Goal: Task Accomplishment & Management: Use online tool/utility

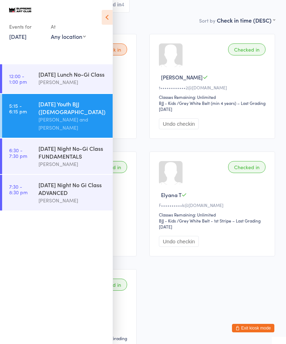
click at [82, 156] on div "[DATE] Night No-Gi Class FUNDAMENTALS" at bounding box center [73, 153] width 68 height 16
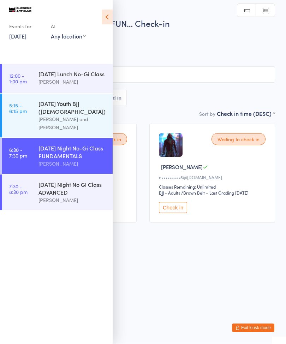
click at [112, 10] on icon at bounding box center [107, 17] width 11 height 15
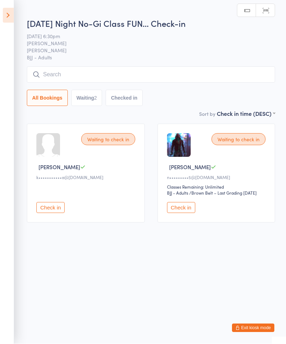
click at [159, 73] on input "search" at bounding box center [151, 75] width 249 height 16
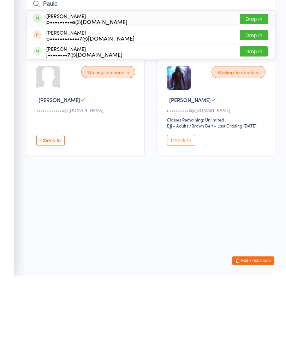
type input "Paulo"
click at [260, 81] on button "Drop in" at bounding box center [254, 86] width 28 height 10
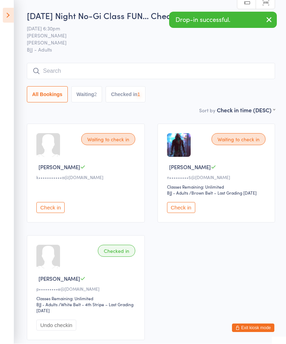
scroll to position [0, 0]
click at [129, 65] on input "search" at bounding box center [151, 71] width 249 height 16
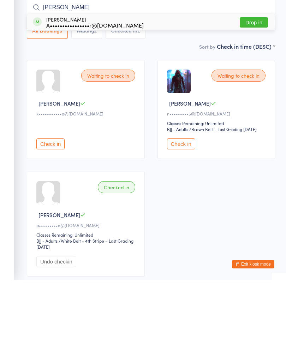
type input "[PERSON_NAME]"
click at [252, 81] on button "Drop in" at bounding box center [254, 86] width 28 height 10
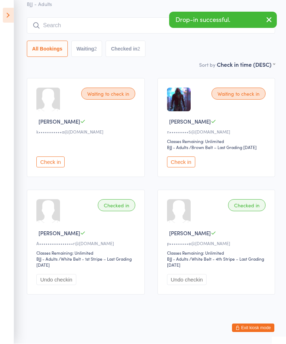
click at [71, 18] on input "search" at bounding box center [151, 26] width 249 height 16
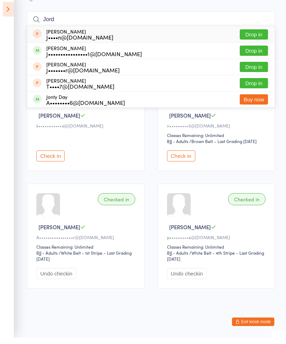
type input "Jord"
click at [254, 52] on button "Drop in" at bounding box center [254, 57] width 28 height 10
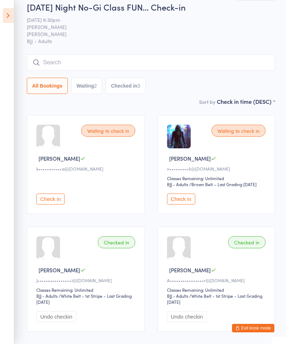
scroll to position [0, 0]
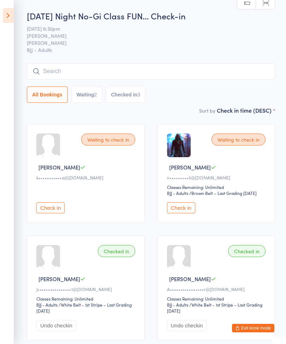
click at [12, 13] on icon at bounding box center [8, 15] width 11 height 15
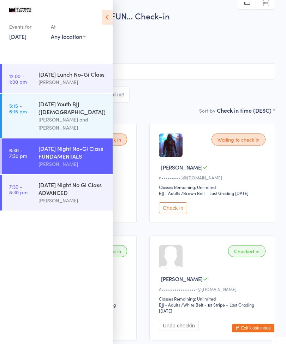
click at [86, 116] on div "[DATE] Youth BJJ ([DEMOGRAPHIC_DATA])" at bounding box center [73, 108] width 68 height 16
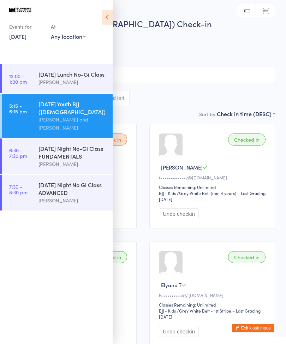
click at [112, 17] on icon at bounding box center [107, 17] width 11 height 15
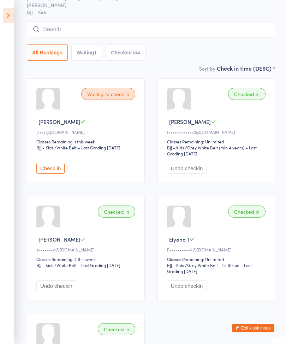
scroll to position [48, 0]
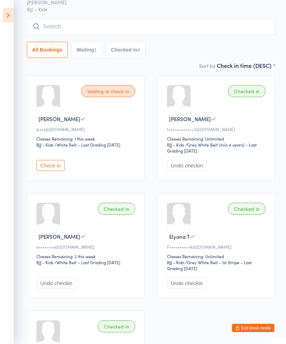
click at [111, 89] on div "Waiting to check in" at bounding box center [108, 92] width 54 height 12
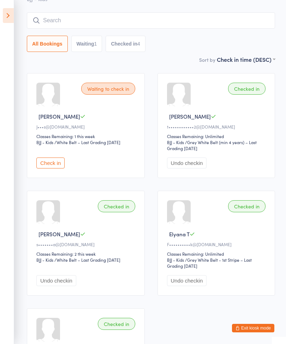
scroll to position [50, 0]
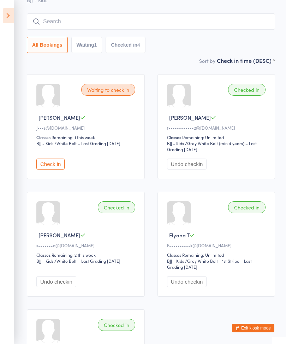
click at [52, 166] on button "Check in" at bounding box center [50, 164] width 28 height 11
click at [13, 16] on icon at bounding box center [8, 15] width 11 height 15
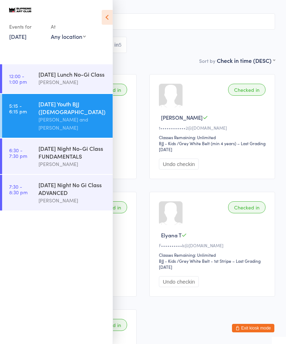
click at [73, 154] on div "[DATE] Night No-Gi Class FUNDAMENTALS" at bounding box center [73, 153] width 68 height 16
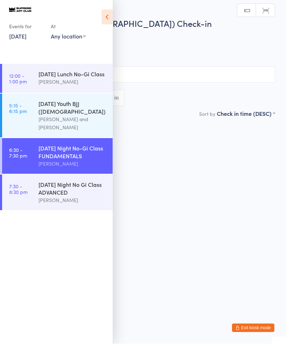
scroll to position [0, 0]
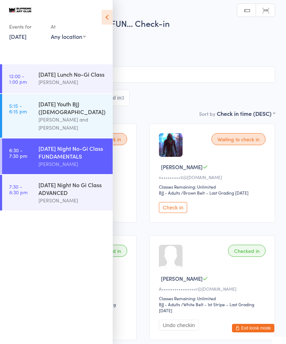
click at [109, 16] on icon at bounding box center [107, 17] width 11 height 15
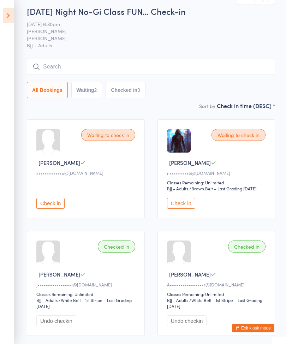
scroll to position [0, 0]
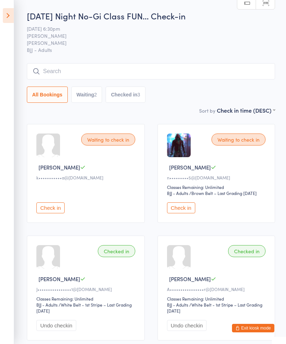
click at [125, 75] on input "search" at bounding box center [151, 71] width 249 height 16
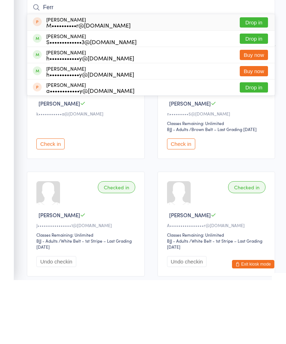
type input "Ferr"
click at [256, 98] on button "Drop in" at bounding box center [254, 103] width 28 height 10
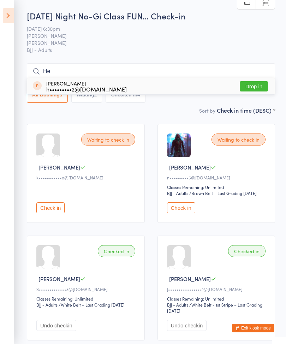
type input "H"
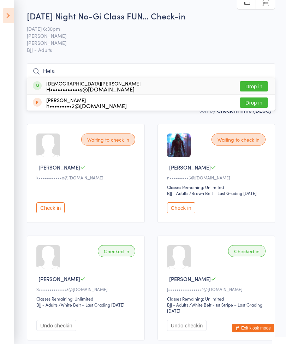
type input "Hela"
click at [232, 88] on div "[DEMOGRAPHIC_DATA][PERSON_NAME] H••••••••••••s@[DOMAIN_NAME] Drop in" at bounding box center [151, 86] width 248 height 16
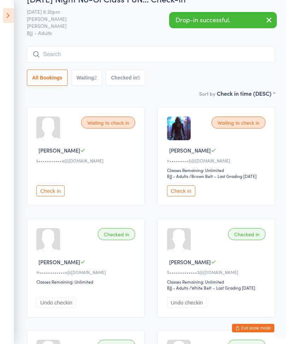
scroll to position [19, 0]
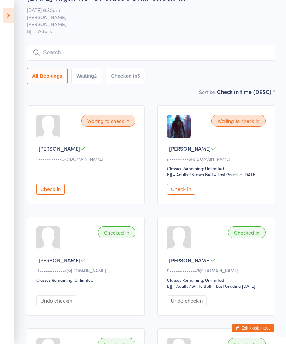
click at [164, 49] on input "search" at bounding box center [151, 53] width 249 height 16
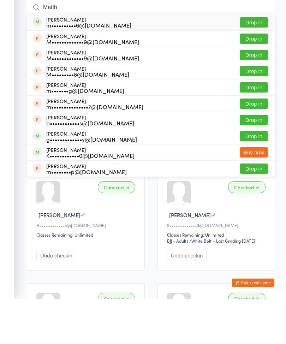
type input "Matth"
click at [250, 63] on button "Drop in" at bounding box center [254, 68] width 28 height 10
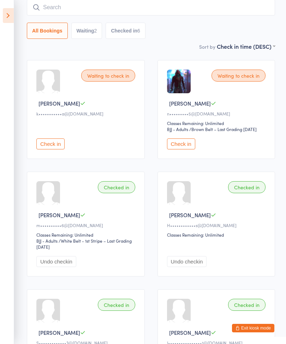
click at [227, 7] on input "search" at bounding box center [151, 7] width 249 height 16
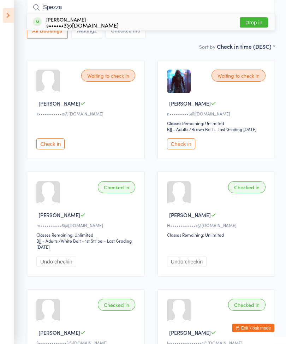
type input "Spezza"
click at [255, 23] on button "Drop in" at bounding box center [254, 23] width 28 height 10
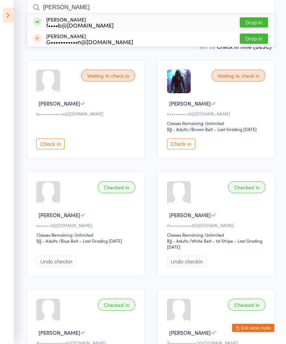
type input "[PERSON_NAME]"
click at [147, 22] on div "[PERSON_NAME] f••••b@[DOMAIN_NAME] Drop in" at bounding box center [151, 22] width 248 height 16
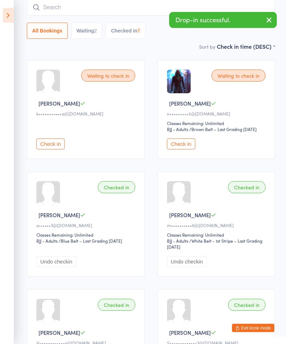
scroll to position [64, 0]
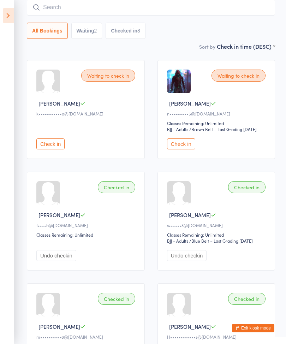
click at [115, 7] on input "search" at bounding box center [151, 7] width 249 height 16
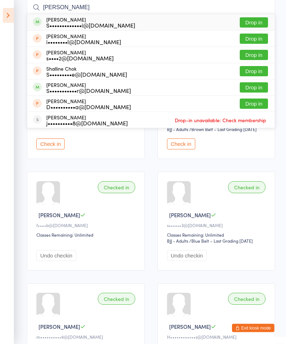
type input "[PERSON_NAME]"
click at [256, 25] on button "Drop in" at bounding box center [254, 23] width 28 height 10
